Goal: Transaction & Acquisition: Purchase product/service

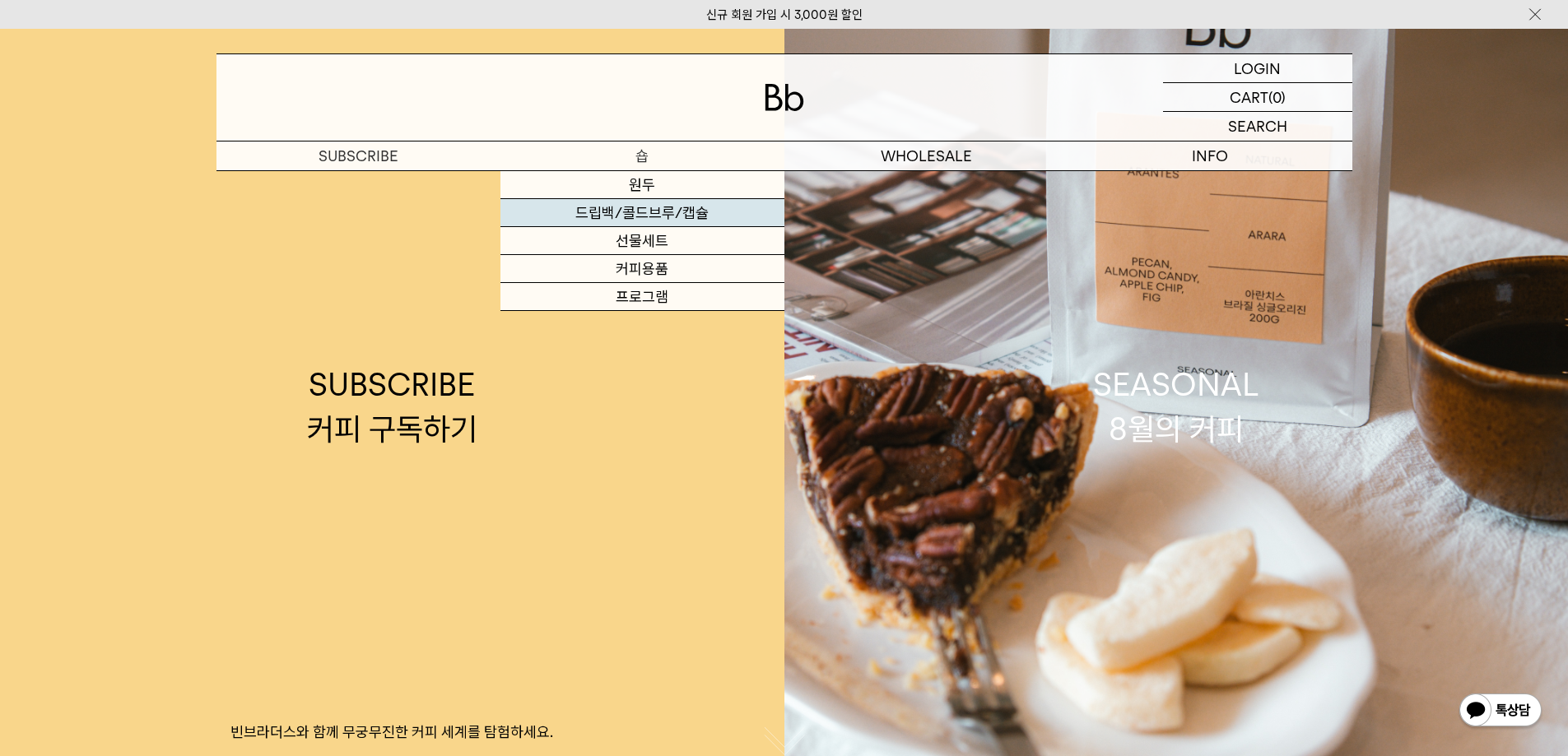
click at [630, 208] on link "드립백/콜드브루/캡슐" at bounding box center [642, 213] width 284 height 28
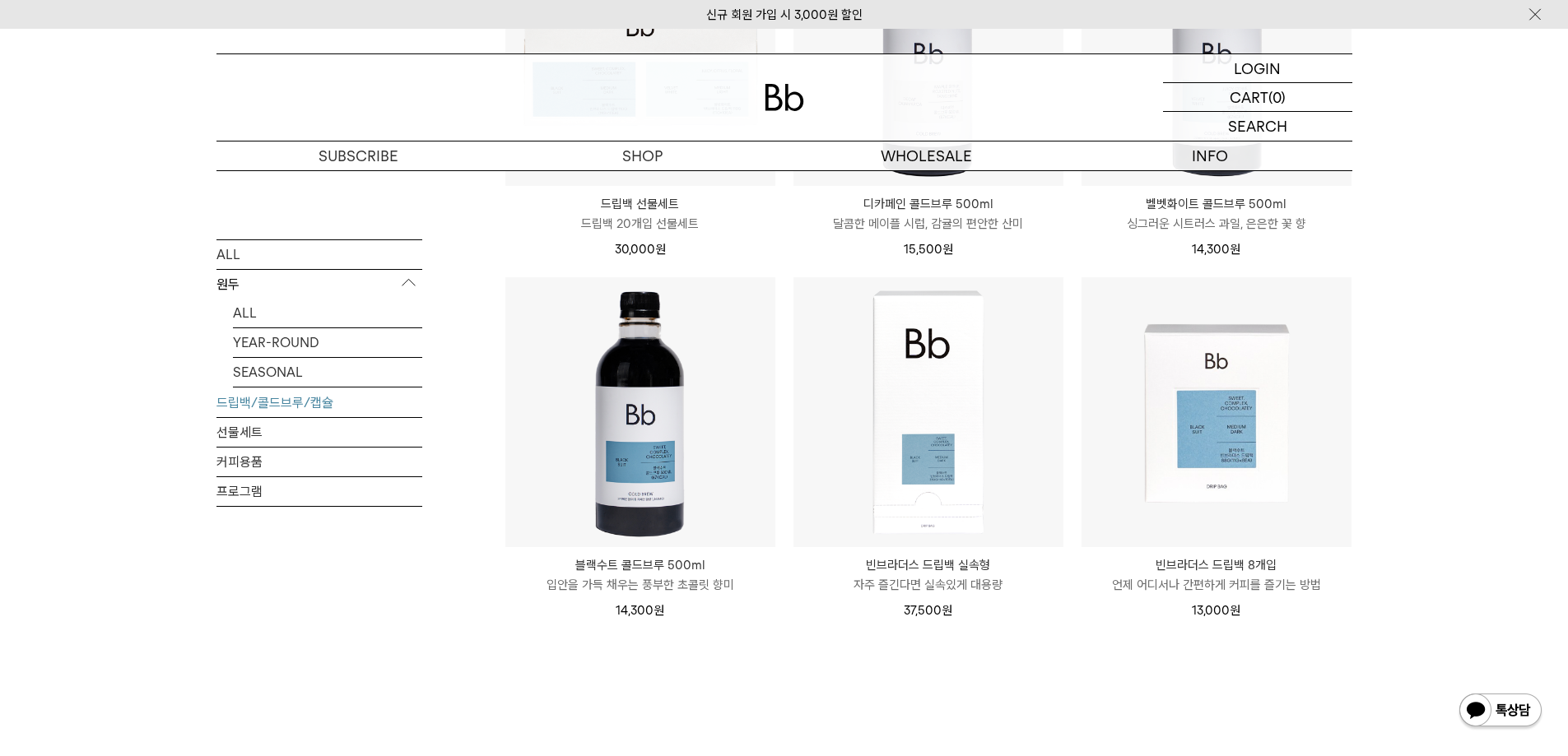
scroll to position [1152, 0]
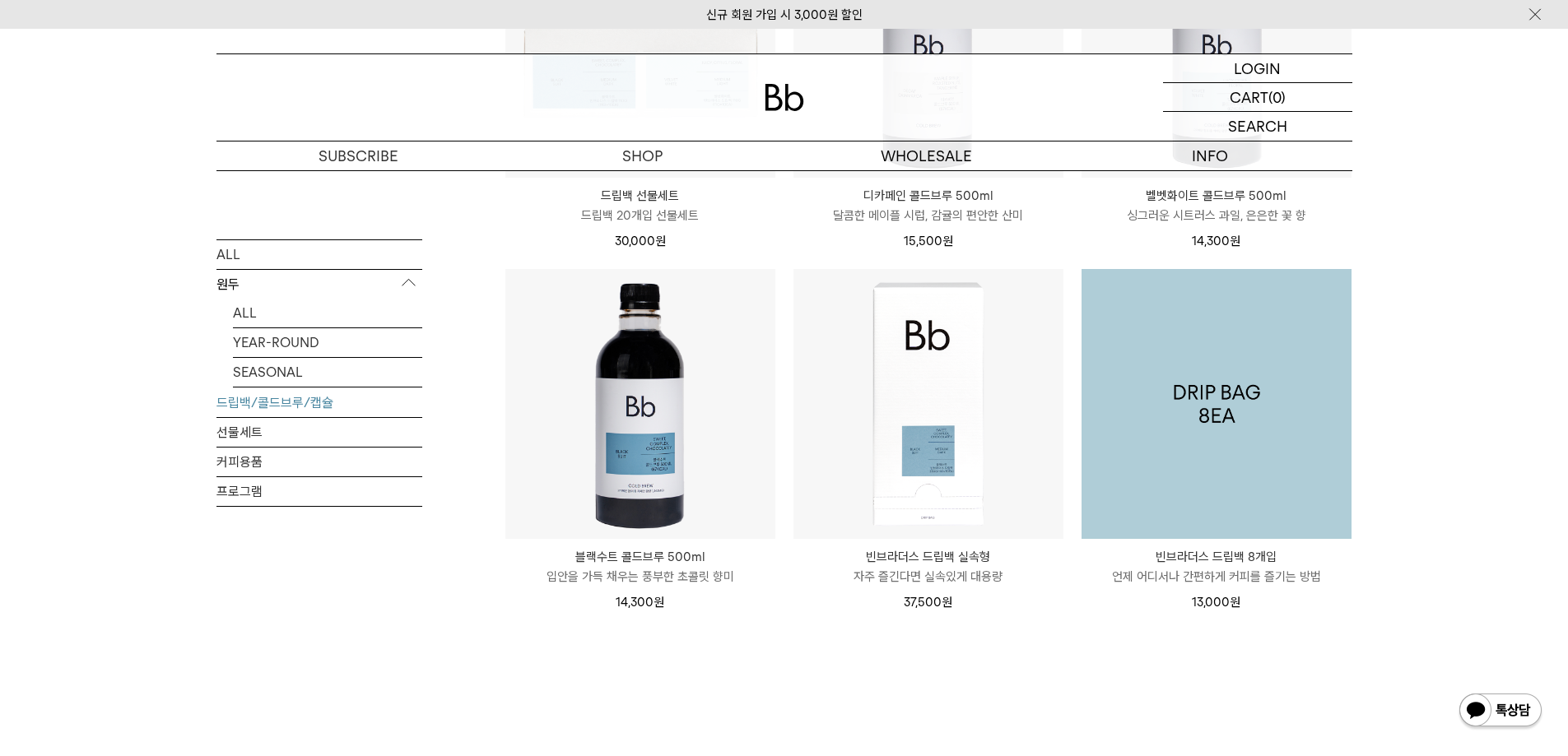
click at [1280, 509] on img at bounding box center [1217, 403] width 270 height 270
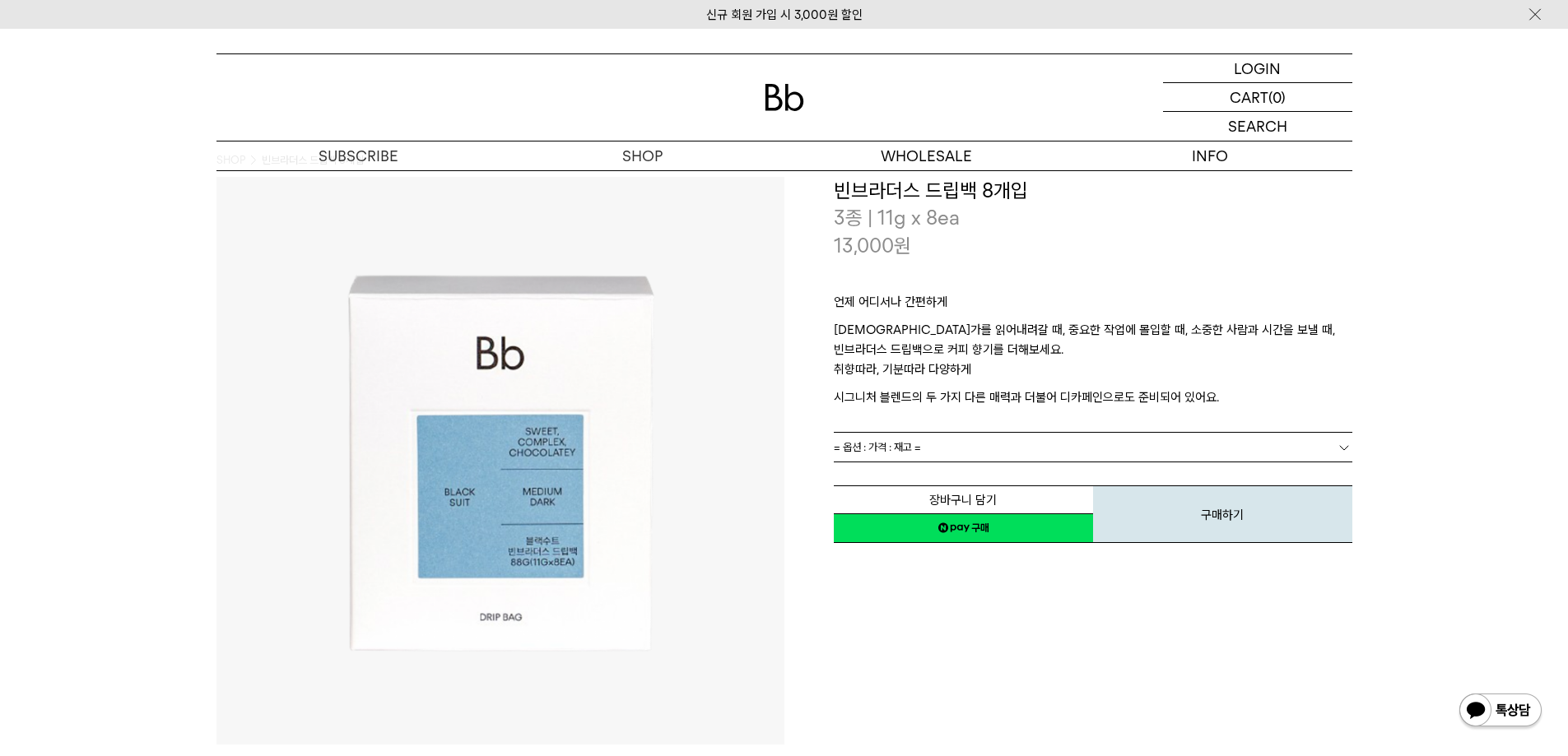
scroll to position [11, 0]
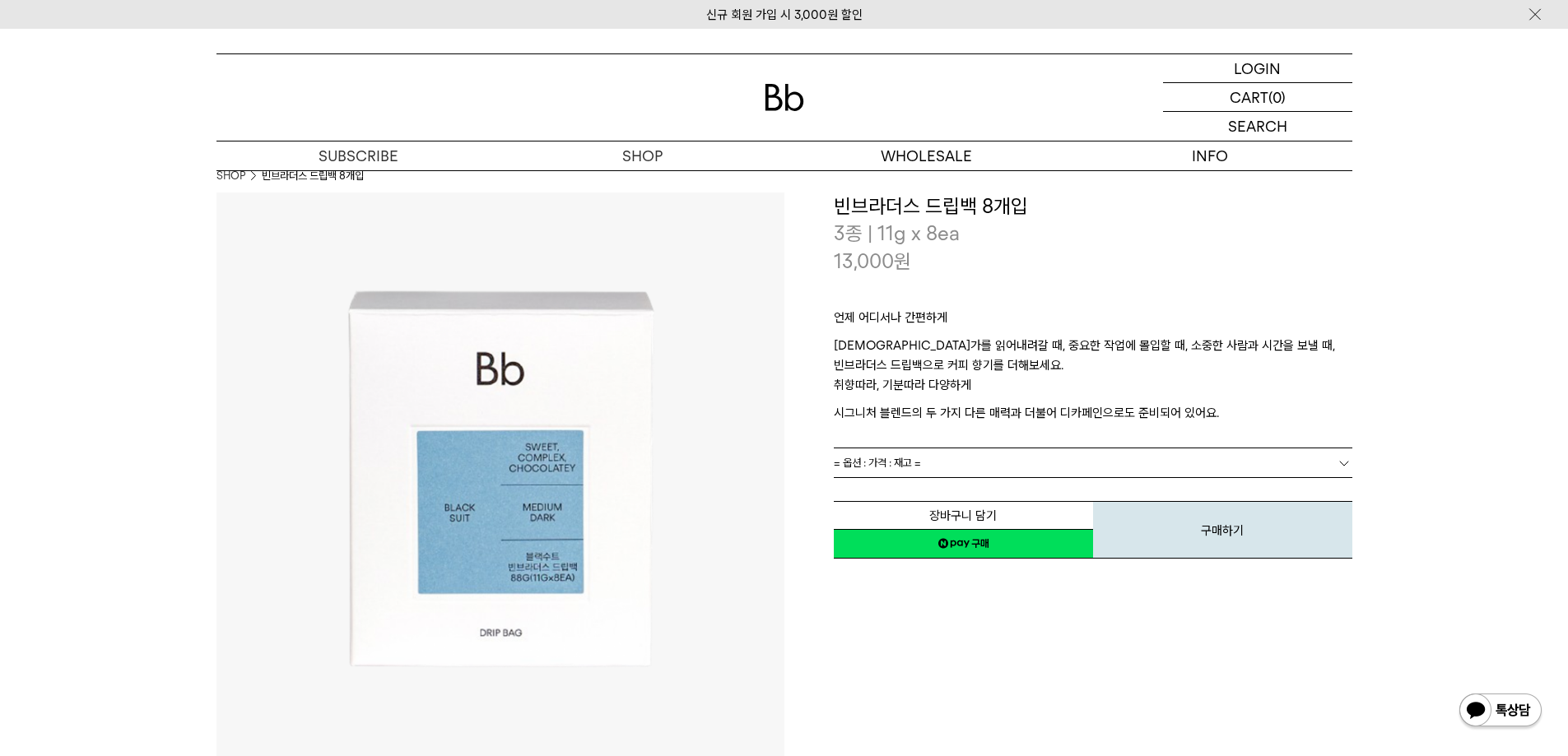
click at [1313, 458] on link "= 옵션 : 가격 : 재고 =" at bounding box center [1093, 463] width 519 height 29
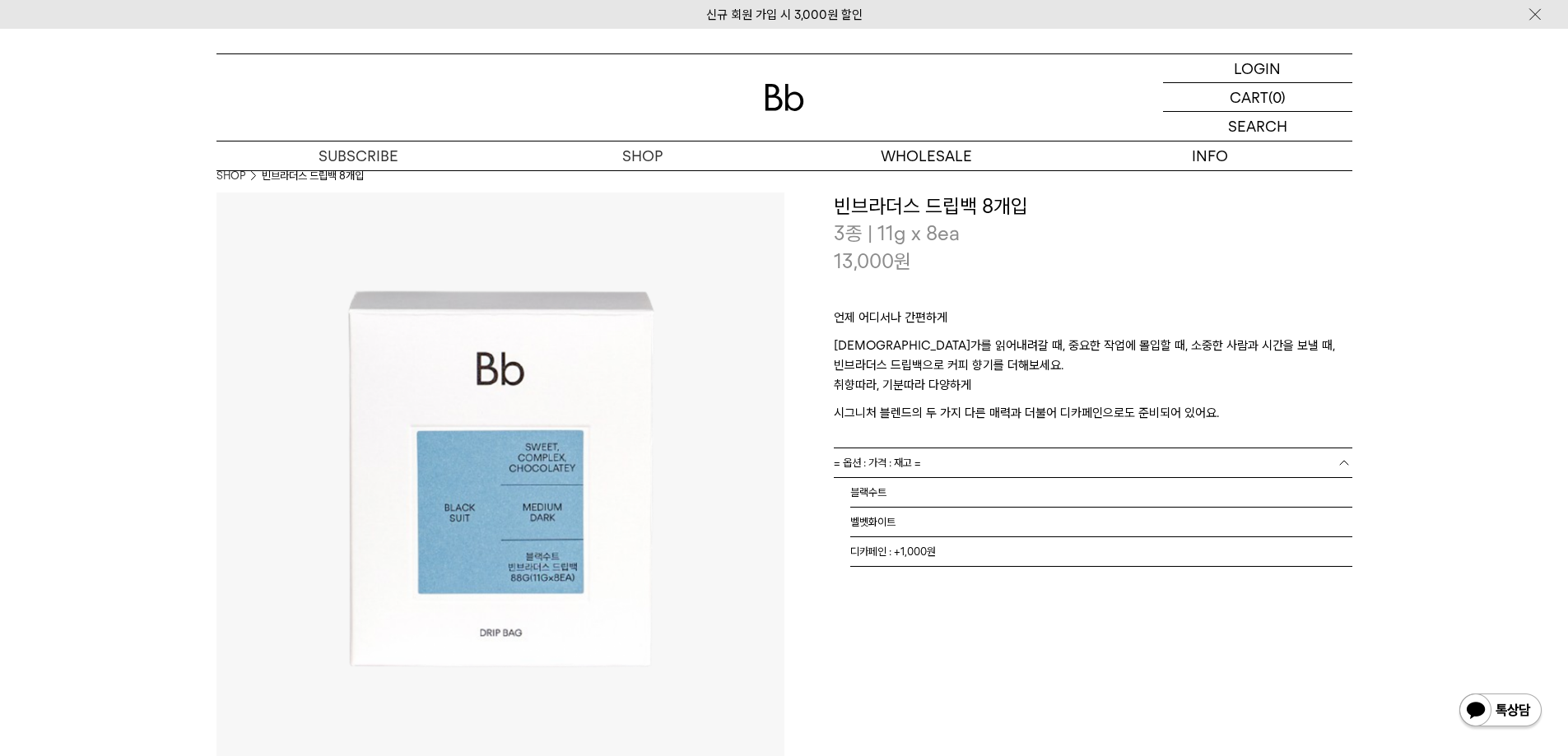
click at [893, 301] on div "언제 어디서나 간편하게 무언가를 읽어내려갈 때, 중요한 작업에 몰입할 때, 소중한 사람과 시간을 보낼 때, 빈브라더스 드립백으로 커피 향기를 …" at bounding box center [1093, 361] width 519 height 173
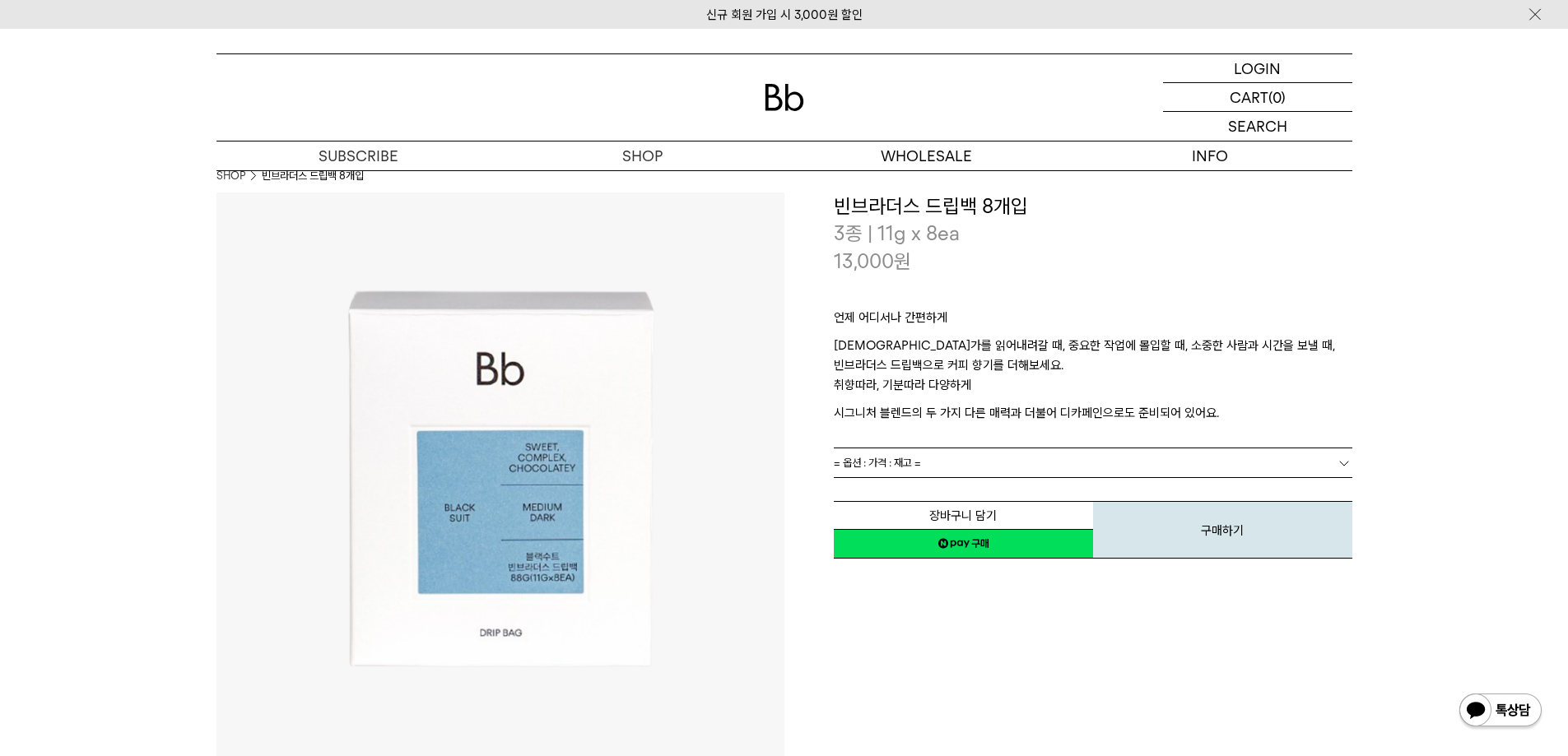
scroll to position [0, 0]
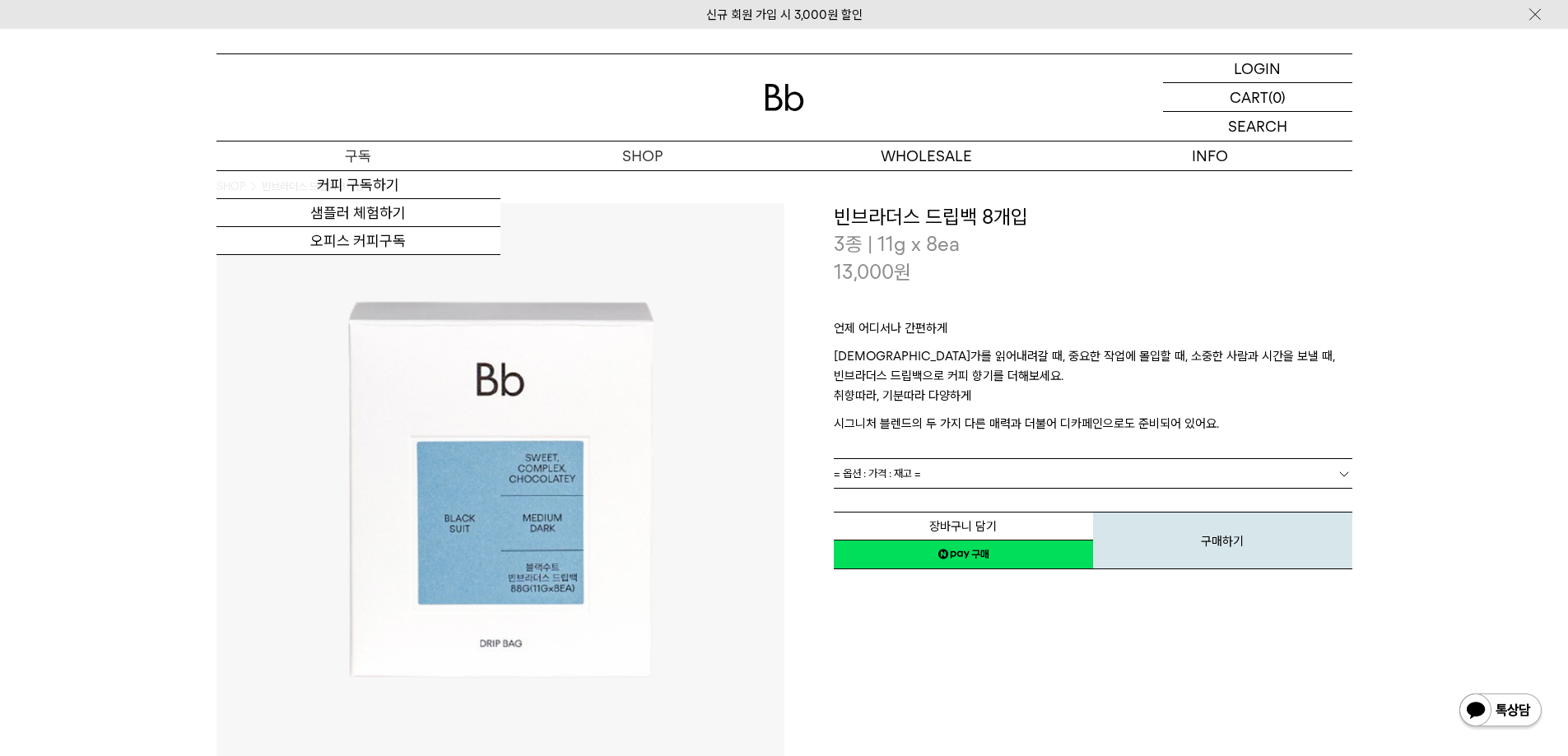
click at [354, 154] on p "구독" at bounding box center [358, 156] width 284 height 29
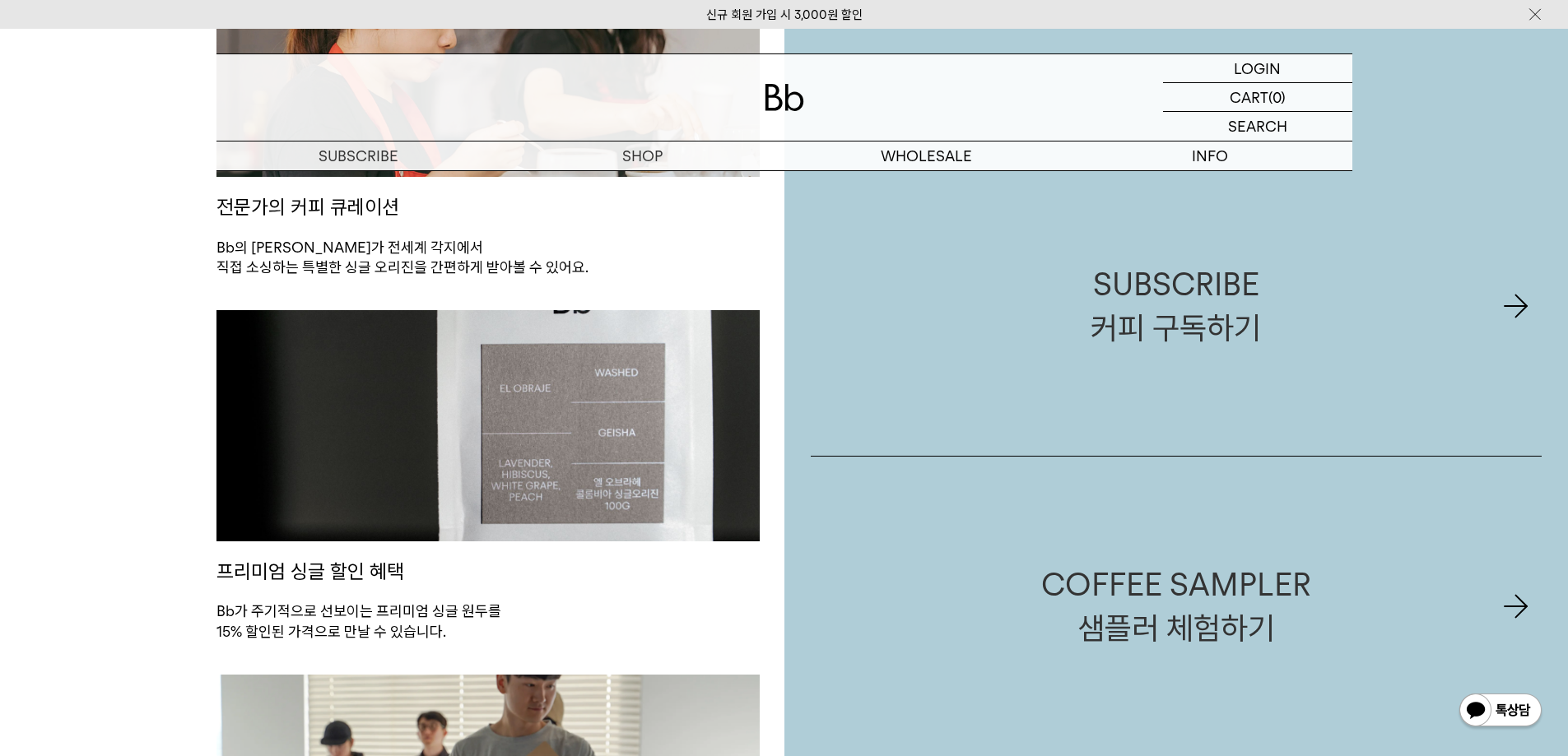
scroll to position [1234, 0]
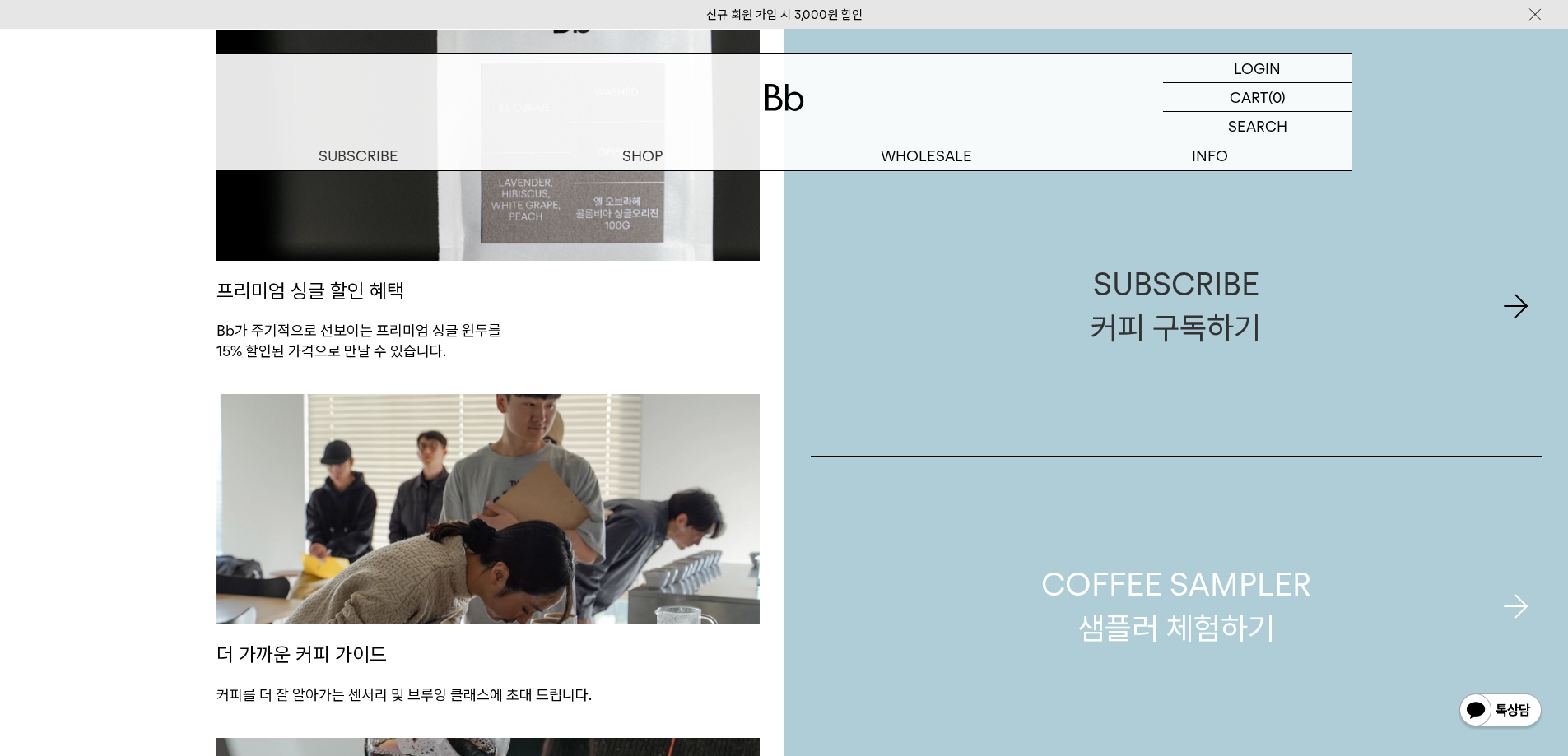
click at [1163, 636] on div "COFFEE SAMPLER 샘플러 체험하기" at bounding box center [1176, 606] width 270 height 87
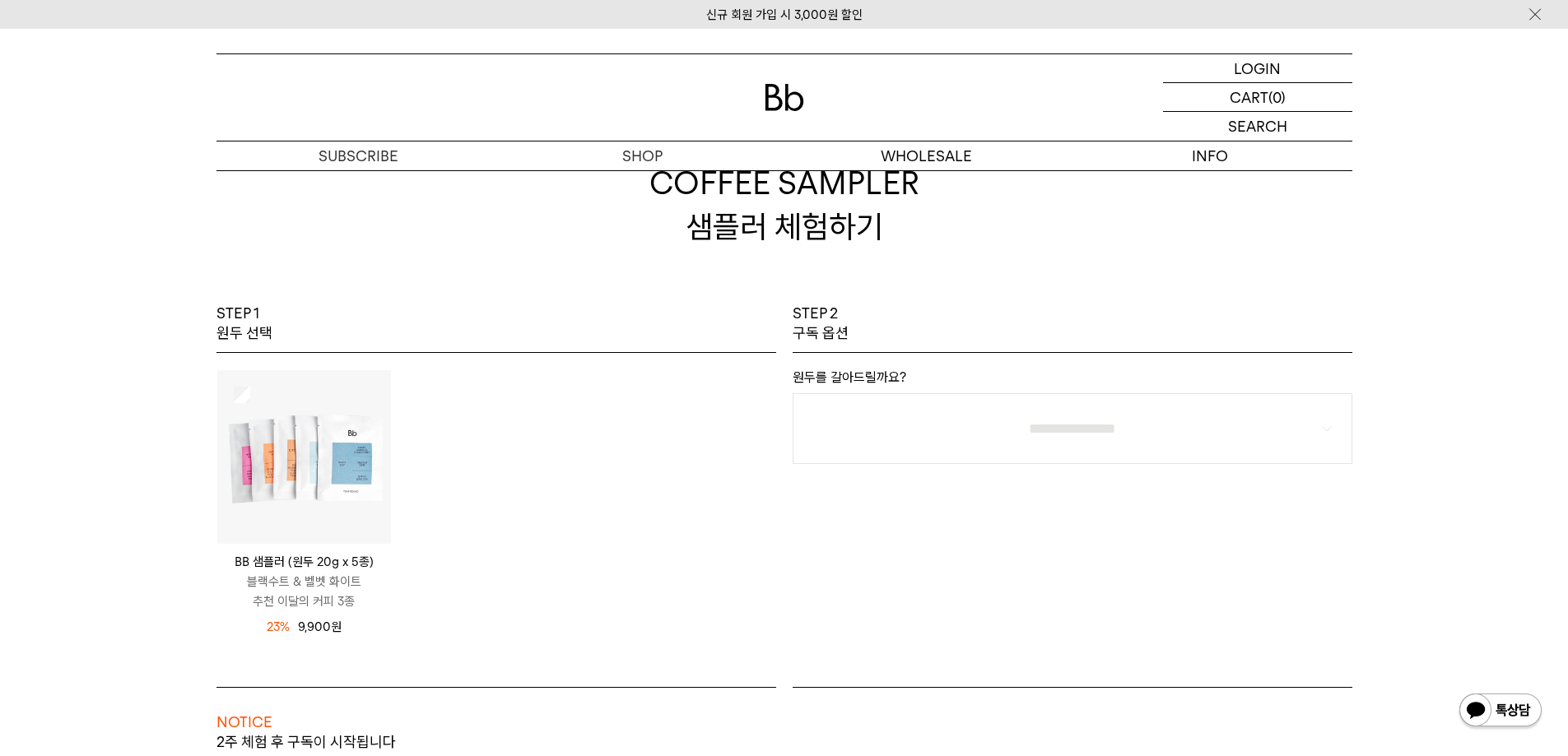
scroll to position [164, 0]
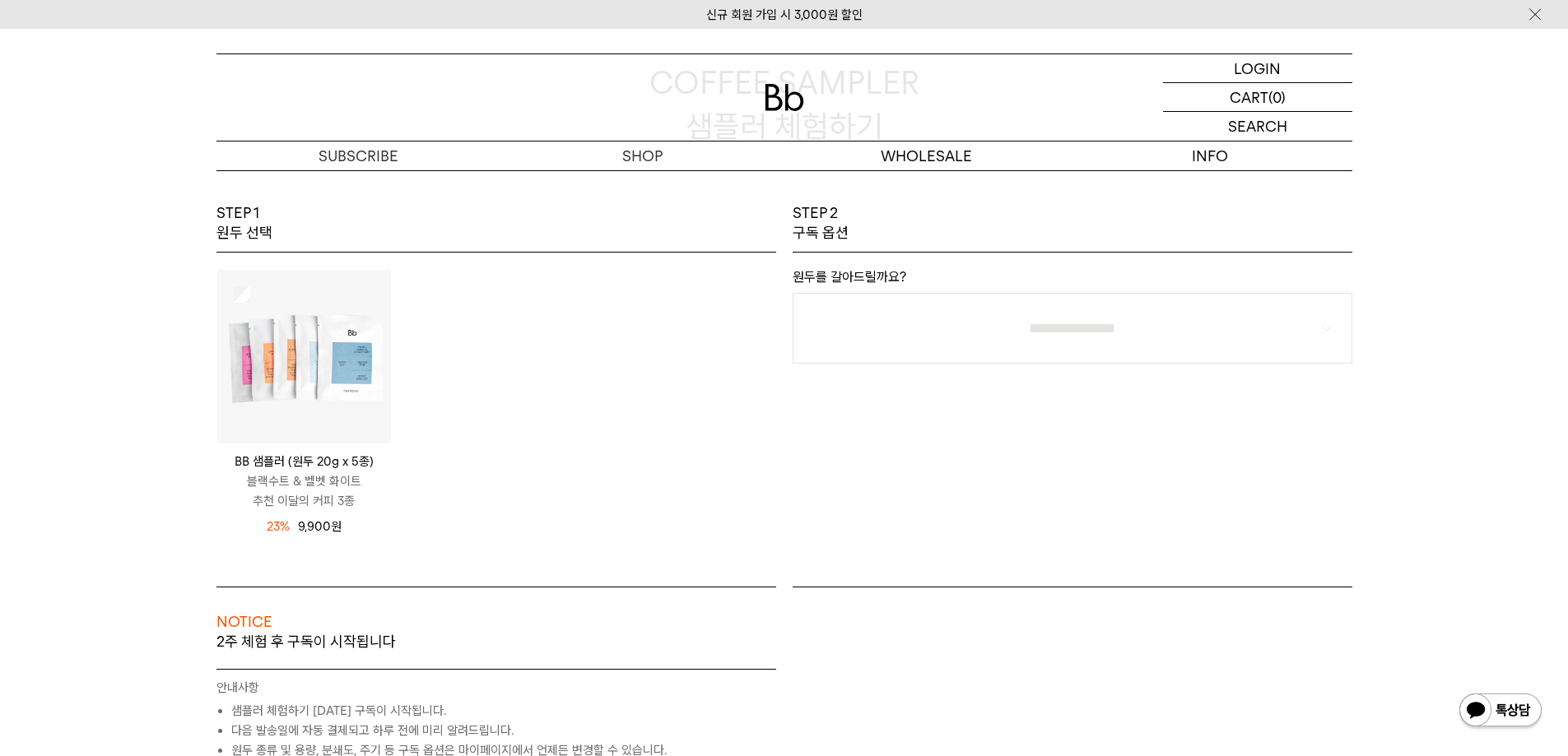
click at [340, 394] on img at bounding box center [304, 356] width 174 height 174
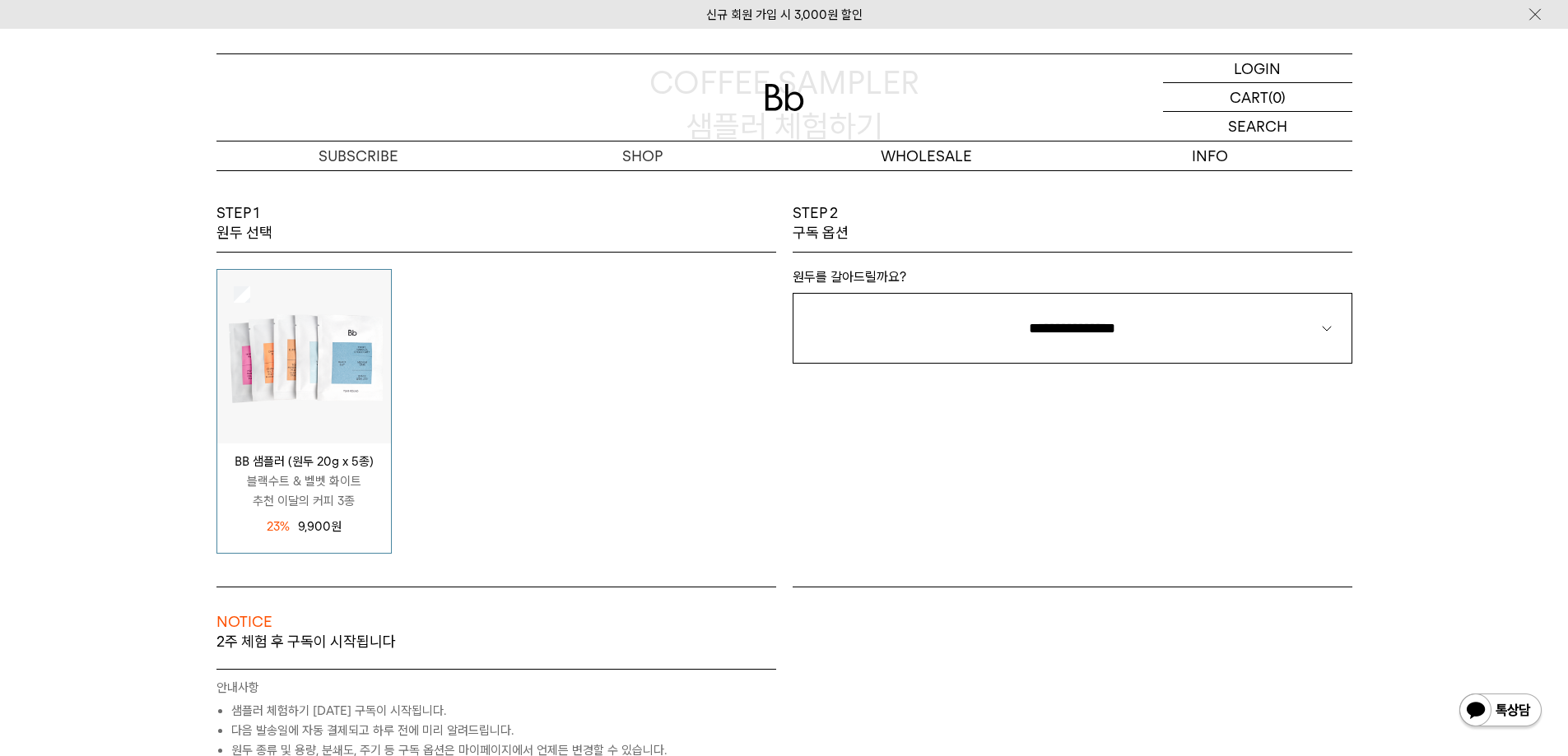
click at [364, 485] on p "블랙수트 & 벨벳 화이트 추천 이달의 커피 3종" at bounding box center [304, 491] width 174 height 40
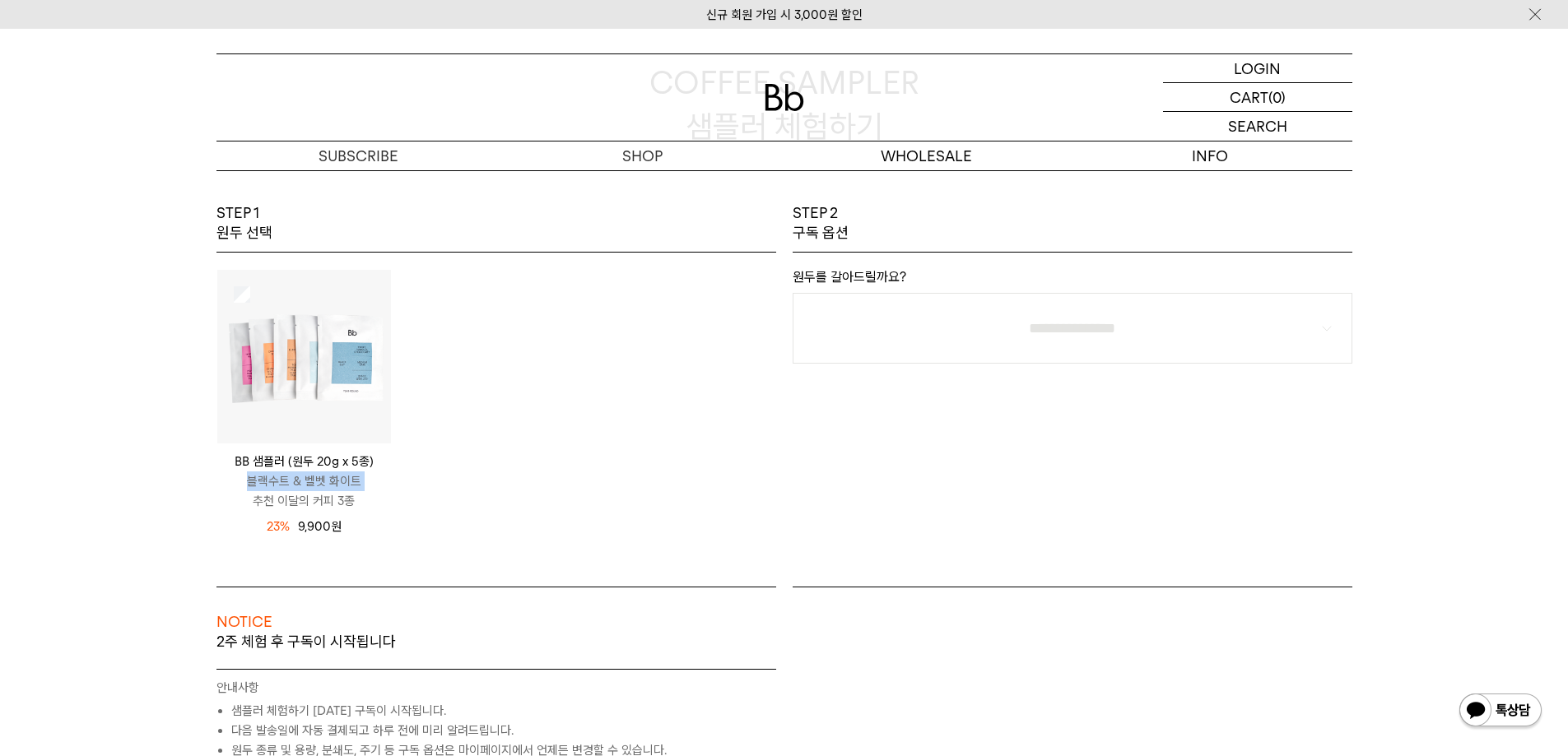
click at [364, 485] on p "블랙수트 & 벨벳 화이트 추천 이달의 커피 3종" at bounding box center [304, 491] width 174 height 40
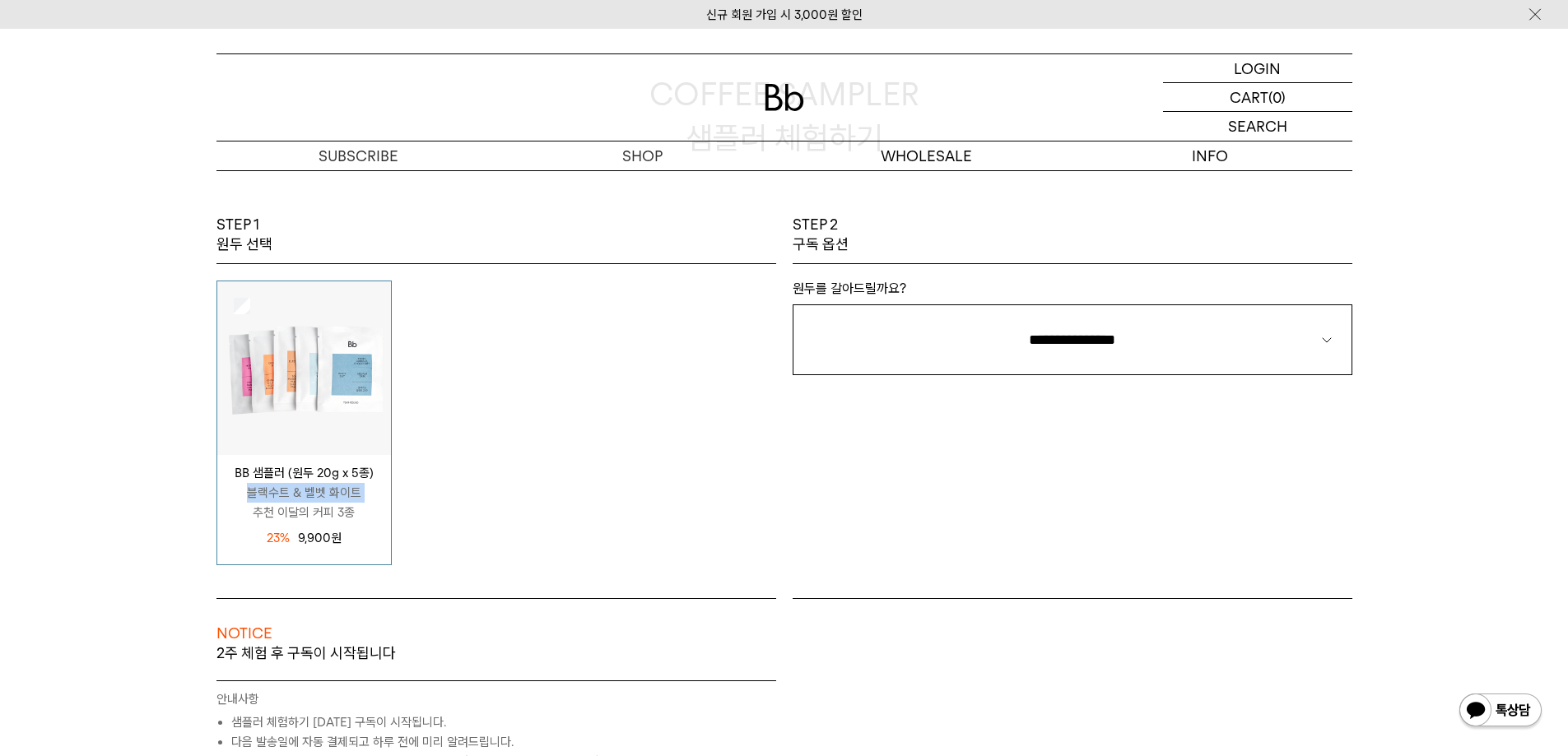
scroll to position [0, 0]
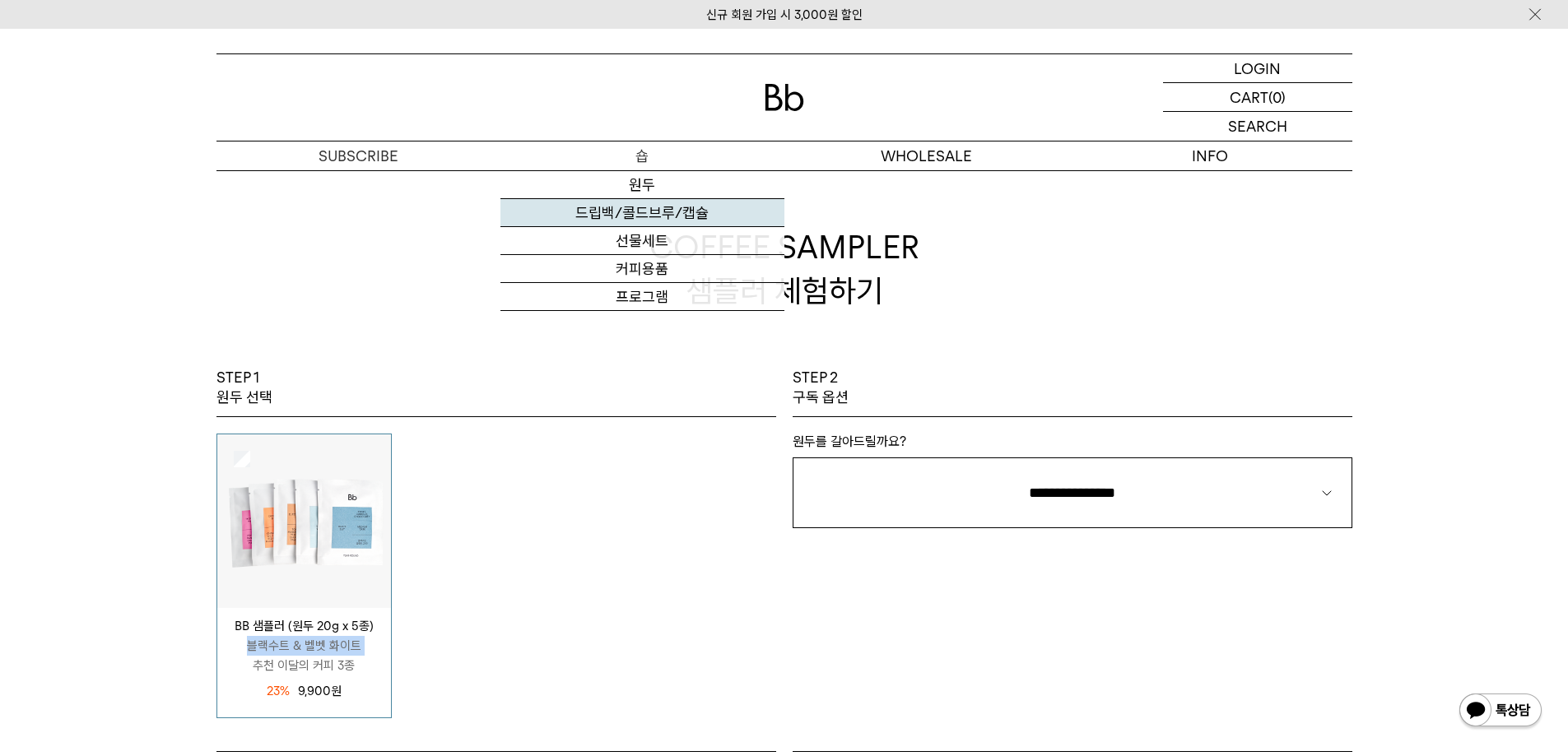
click at [645, 210] on link "드립백/콜드브루/캡슐" at bounding box center [642, 213] width 284 height 28
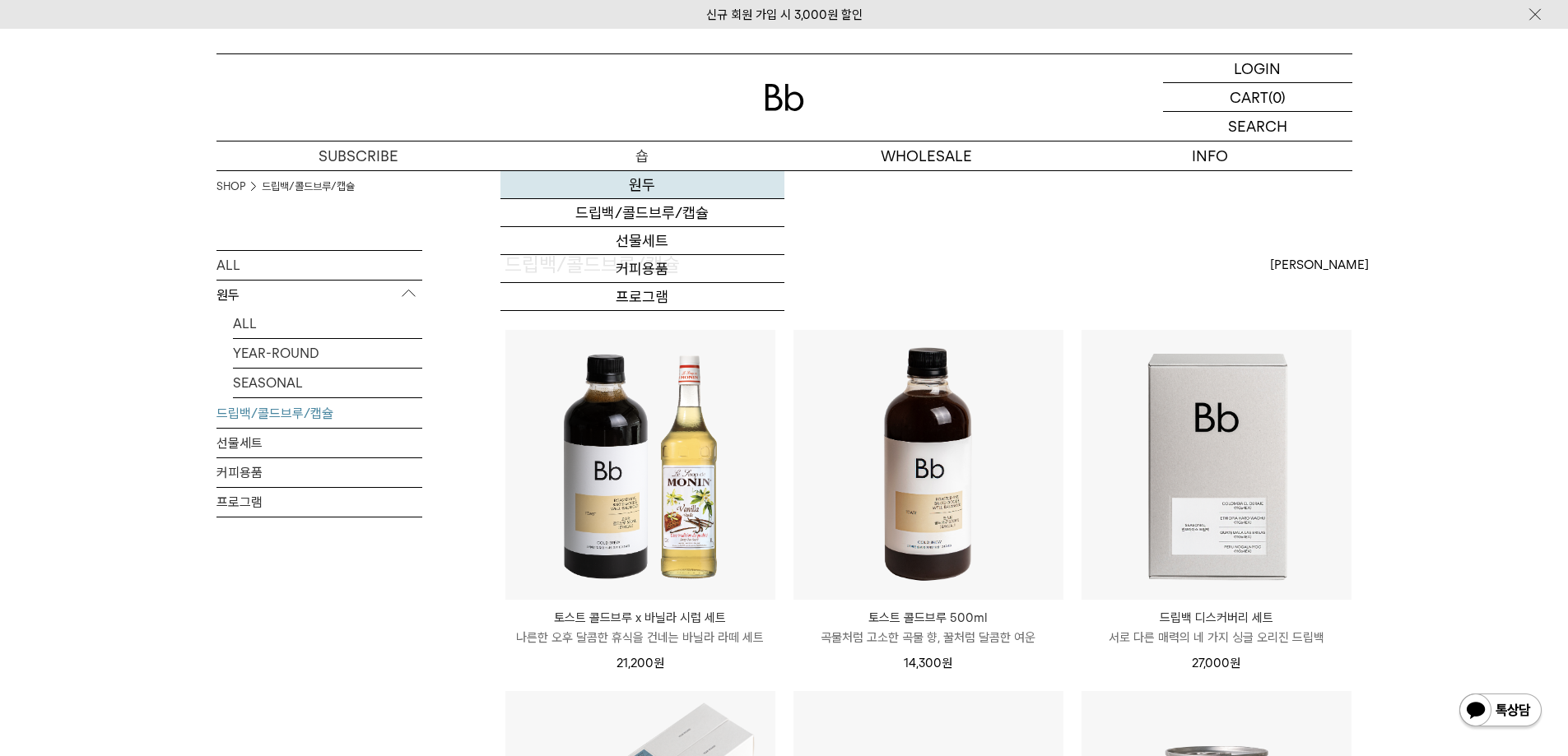
click at [644, 192] on link "원두" at bounding box center [642, 185] width 284 height 28
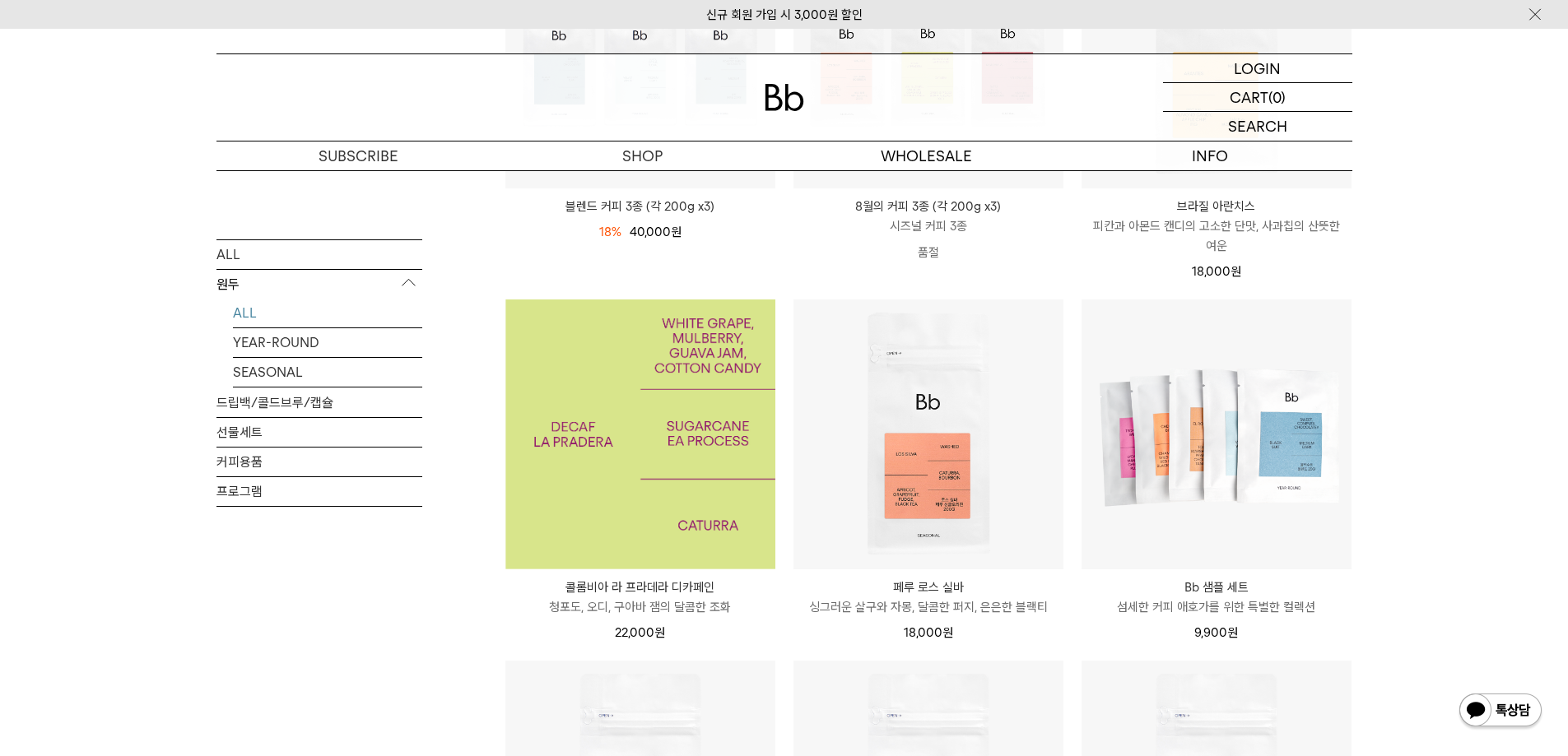
scroll to position [329, 0]
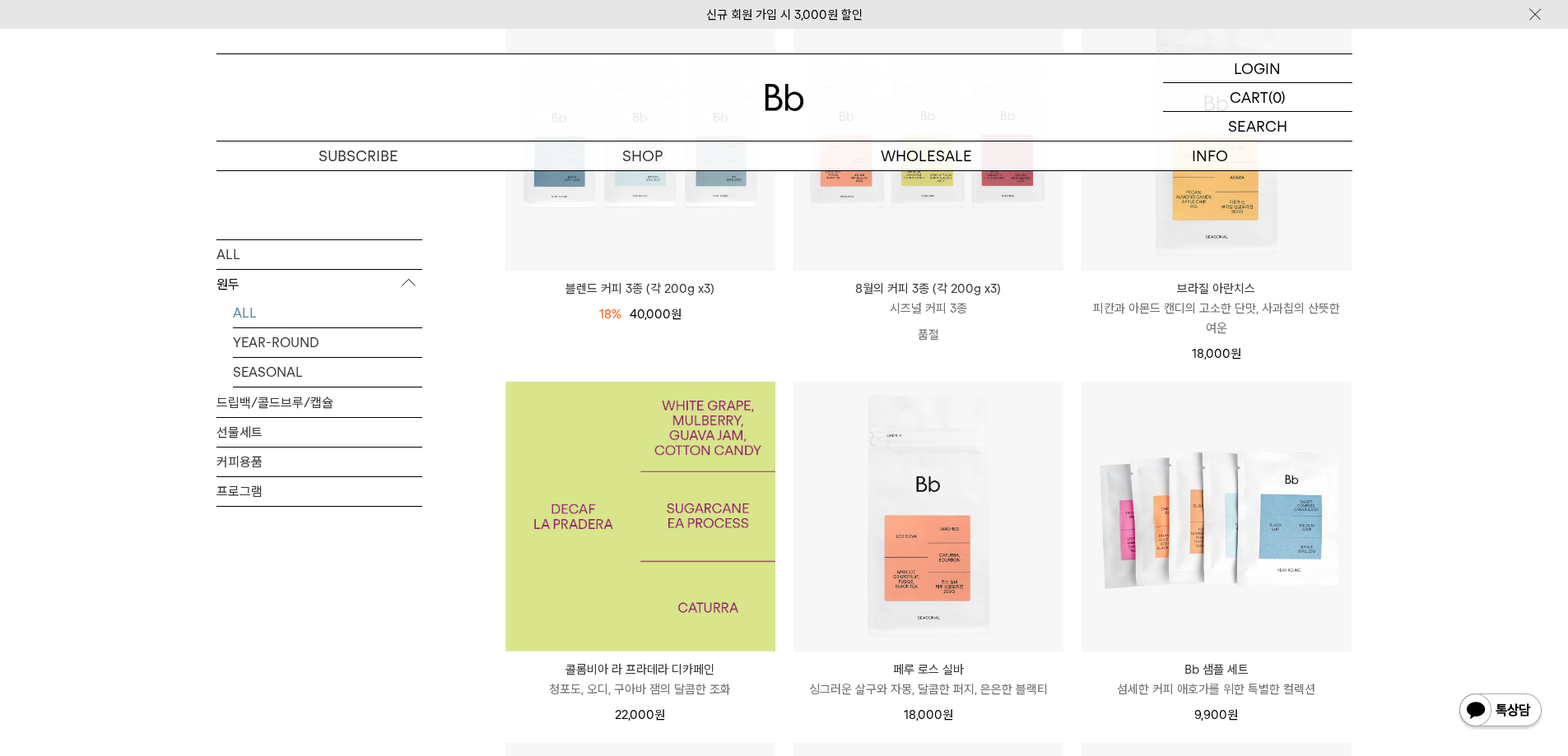
click at [592, 551] on img at bounding box center [640, 516] width 270 height 270
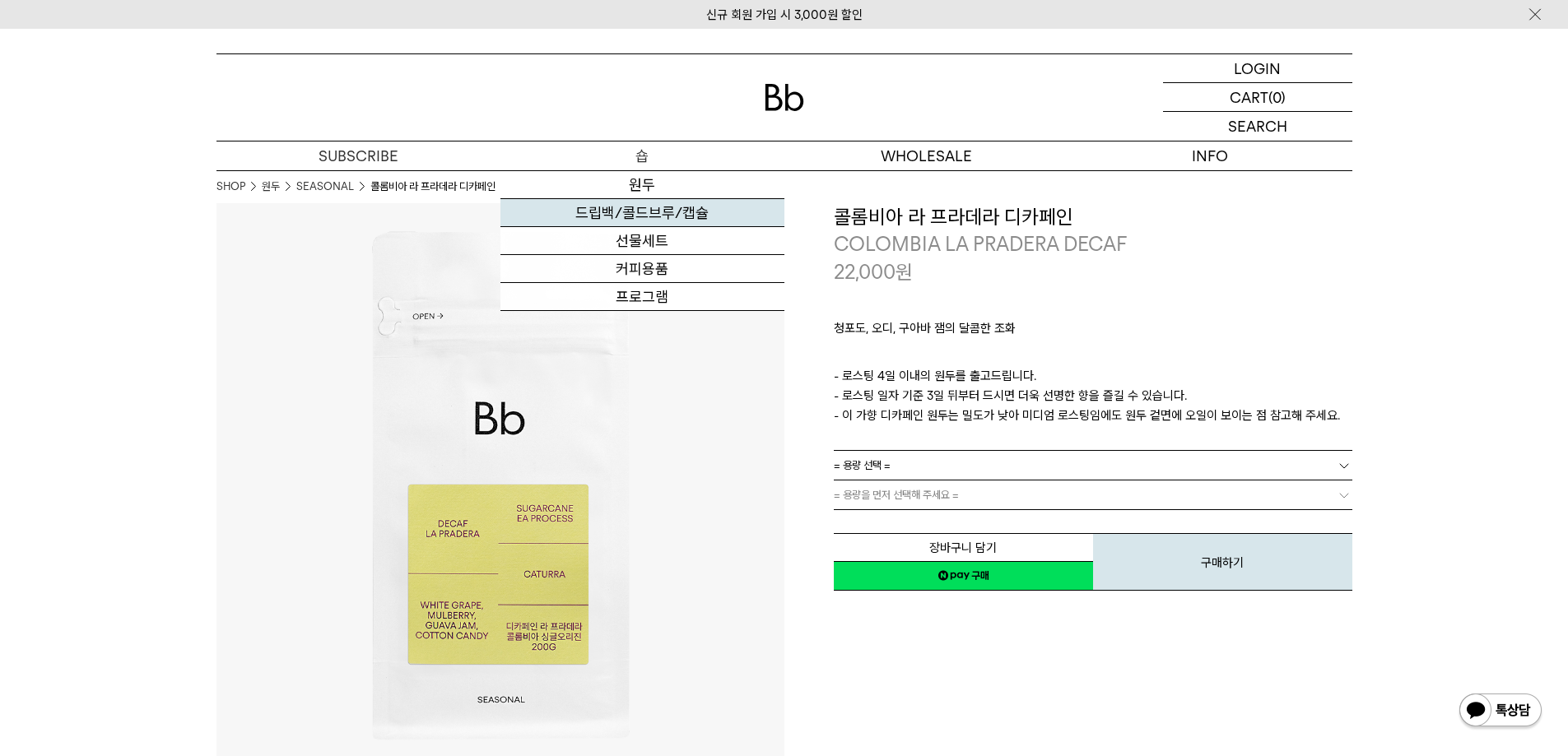
click at [625, 211] on link "드립백/콜드브루/캡슐" at bounding box center [642, 213] width 284 height 28
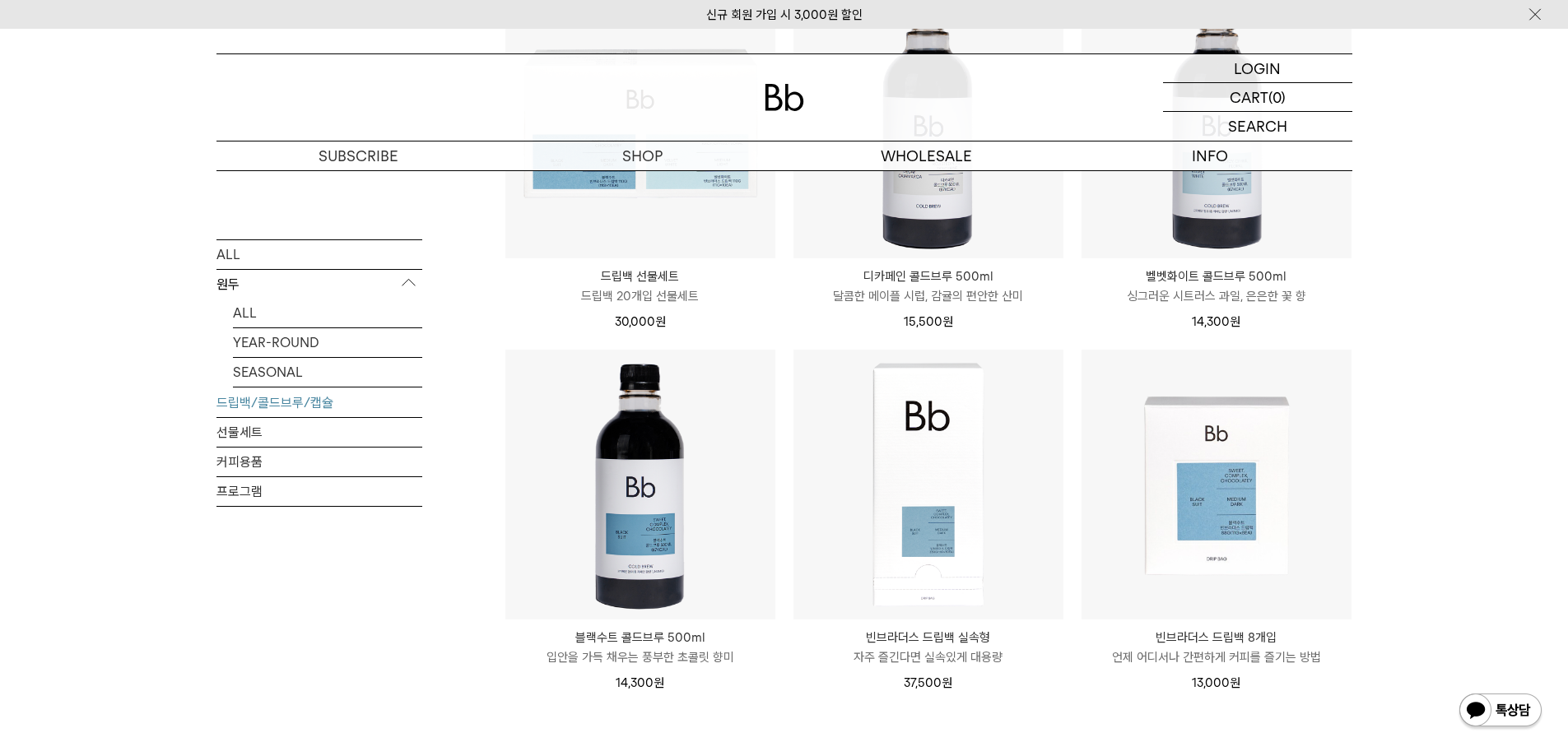
scroll to position [1070, 0]
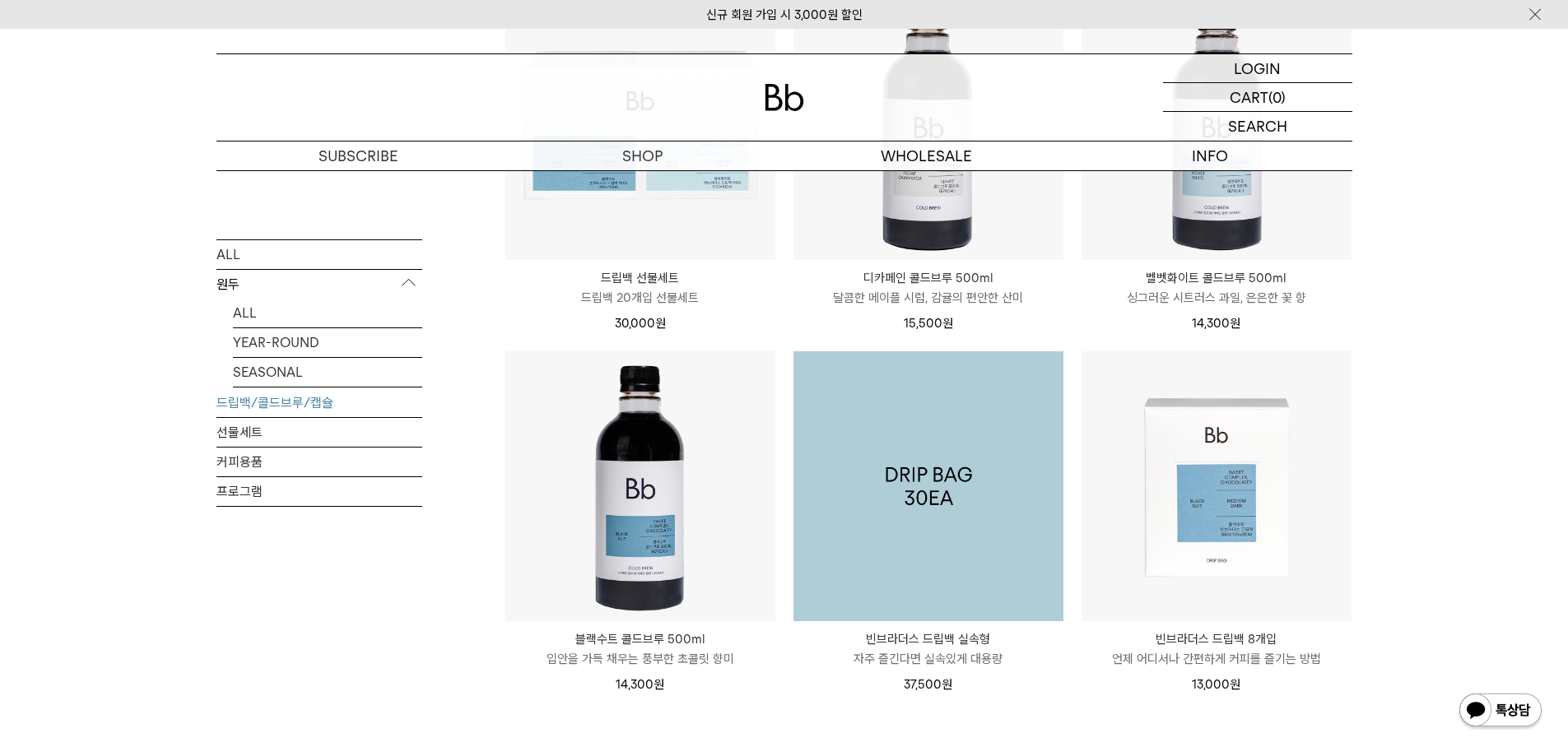
click at [978, 498] on img at bounding box center [929, 486] width 270 height 270
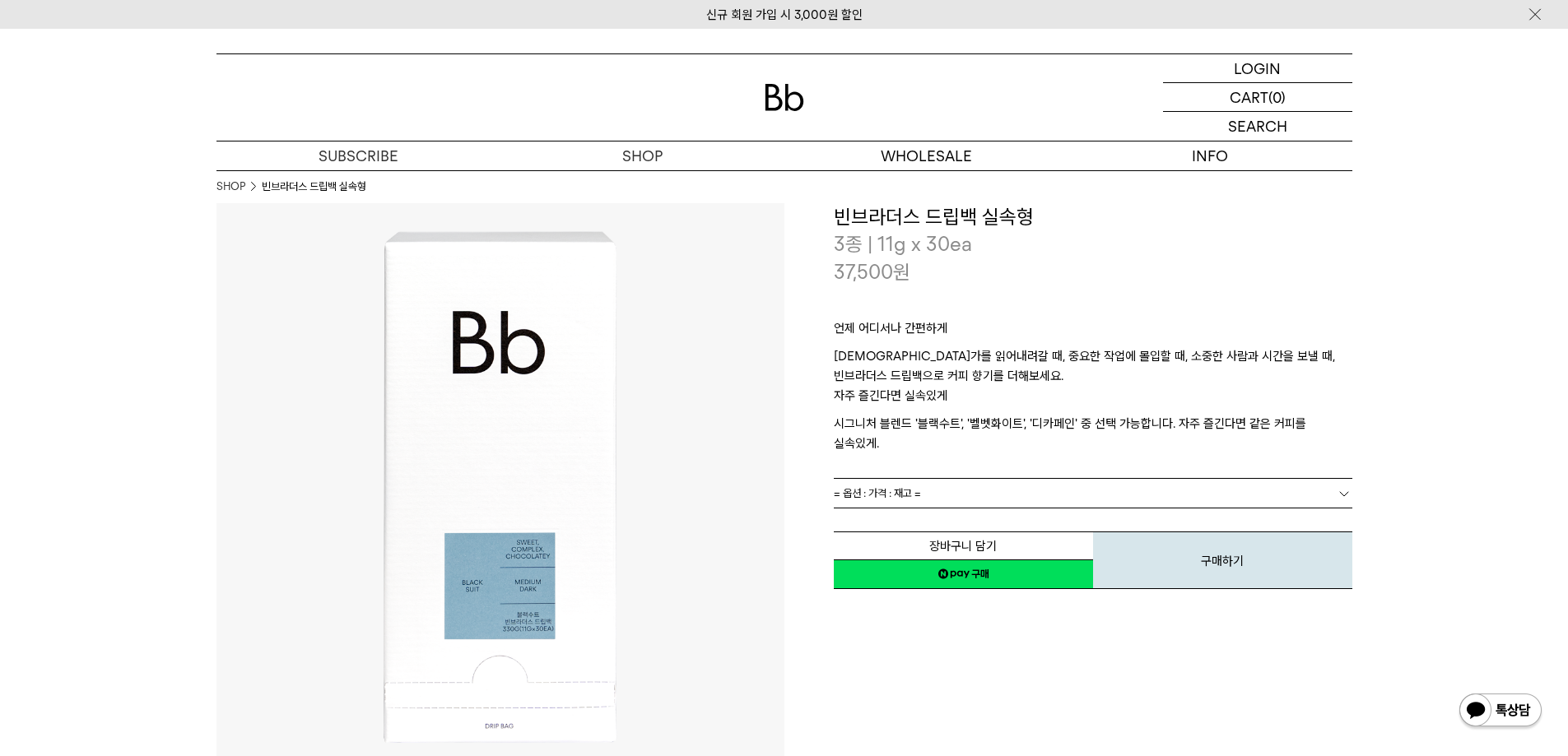
click at [955, 479] on link "= 옵션 : 가격 : 재고 =" at bounding box center [1093, 493] width 519 height 29
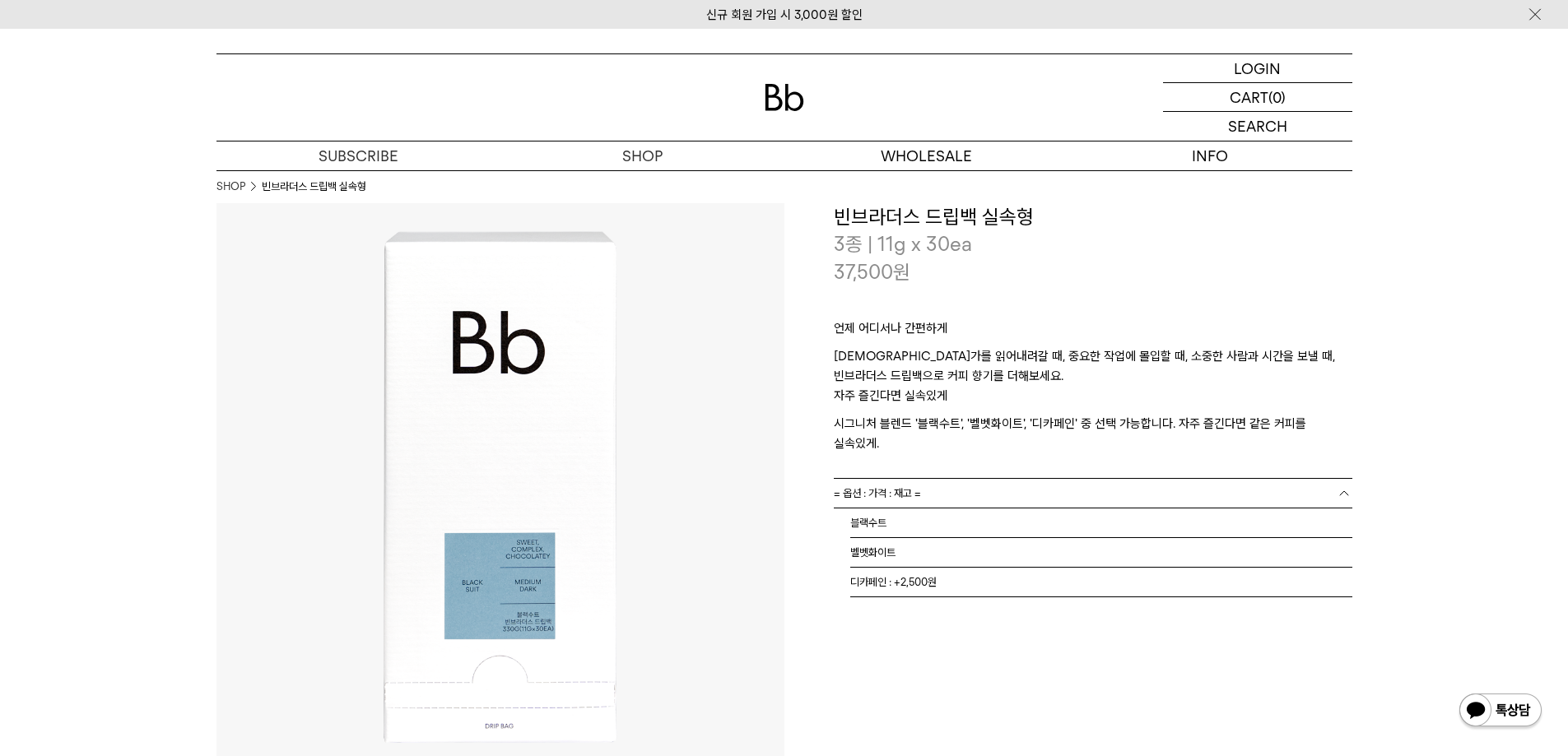
click at [957, 409] on p "자주 즐긴다면 실속있게" at bounding box center [1093, 399] width 519 height 28
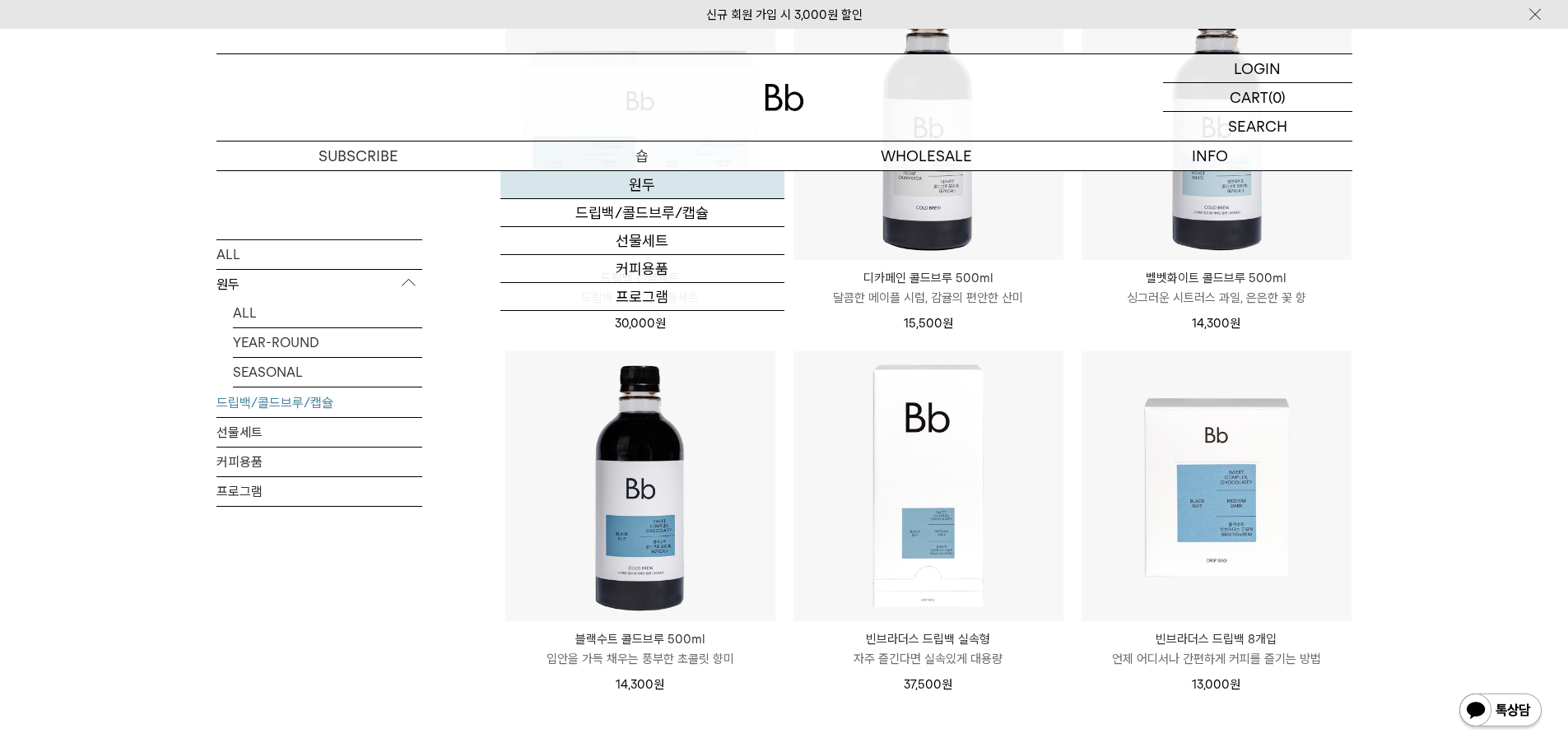
click at [633, 180] on link "원두" at bounding box center [642, 185] width 284 height 28
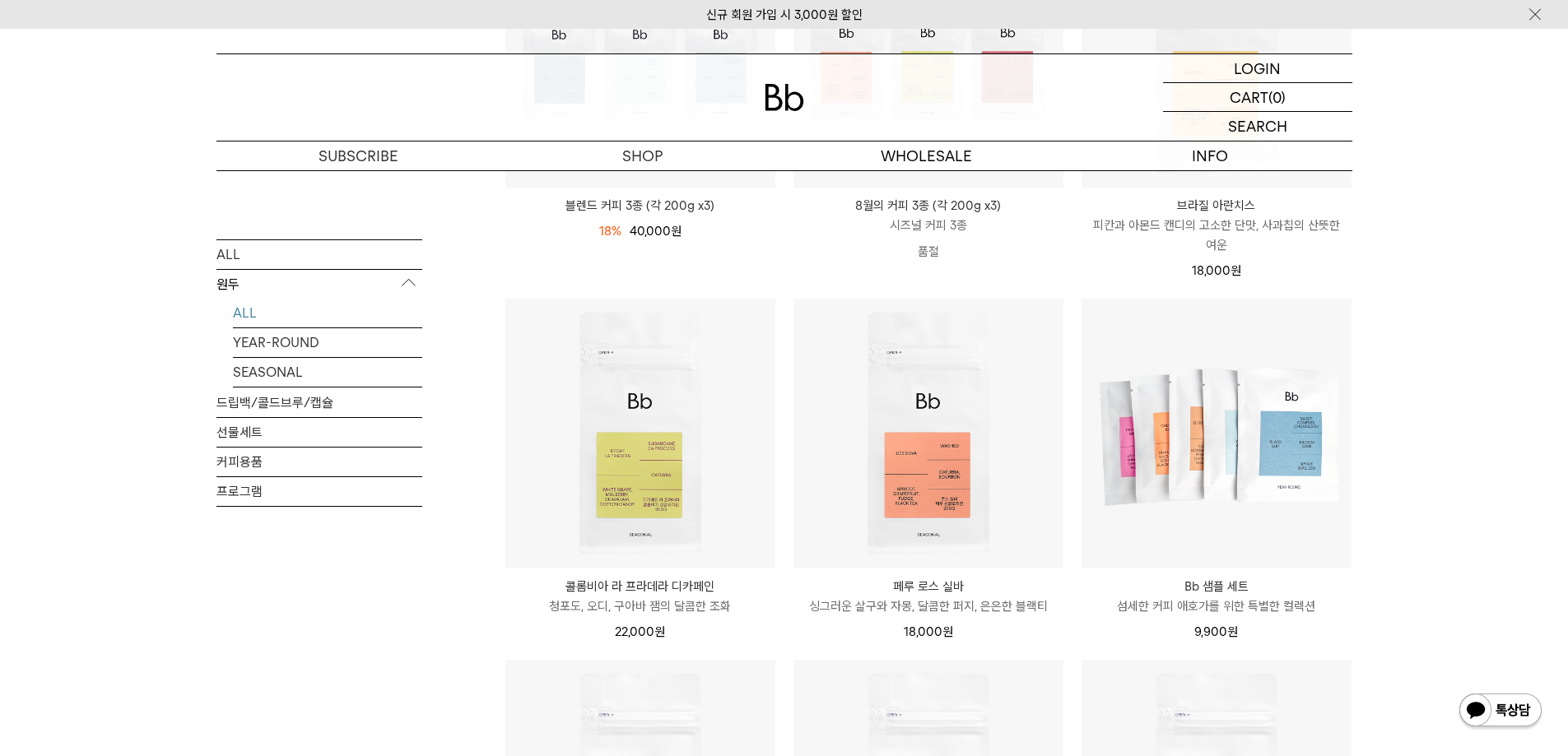
scroll to position [411, 0]
